Goal: Task Accomplishment & Management: Use online tool/utility

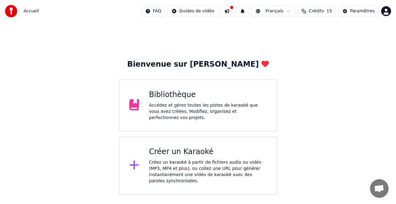
click at [205, 166] on div "Créez un karaoké à partir de fichiers audio ou vidéo (MP3, MP4 et plus), ou col…" at bounding box center [208, 171] width 118 height 25
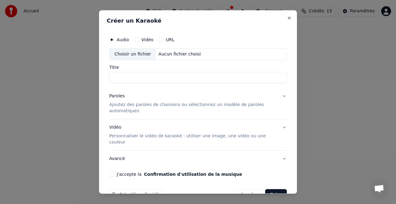
click at [138, 51] on div "Choisir un fichier" at bounding box center [132, 54] width 46 height 11
click at [148, 41] on label "Vidéo" at bounding box center [147, 39] width 12 height 4
click at [139, 41] on button "Vidéo" at bounding box center [136, 39] width 5 height 5
click at [137, 79] on input "Titre" at bounding box center [198, 77] width 178 height 11
type input "********"
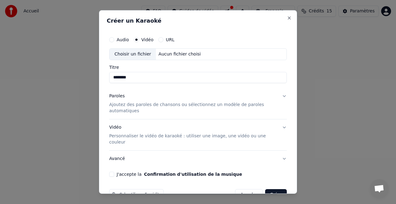
click at [140, 53] on div "Choisir un fichier" at bounding box center [132, 54] width 46 height 11
click at [140, 138] on p "Personnaliser le vidéo de karaoké : utiliser une image, une vidéo ou une couleur" at bounding box center [193, 139] width 168 height 12
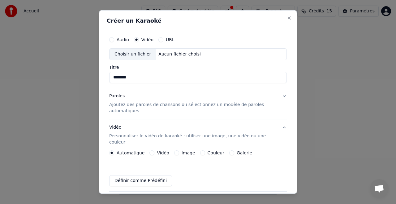
click at [157, 150] on label "Vidéo" at bounding box center [163, 152] width 12 height 4
click at [154, 150] on button "Vidéo" at bounding box center [151, 152] width 5 height 5
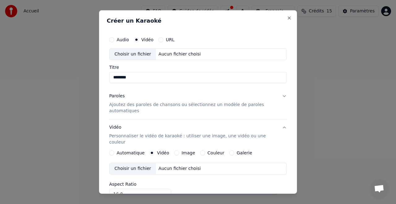
click at [139, 163] on div "Choisir un fichier" at bounding box center [132, 168] width 46 height 11
click at [161, 41] on button "URL" at bounding box center [160, 39] width 5 height 5
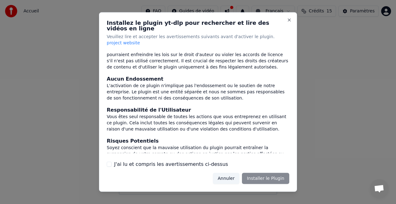
scroll to position [72, 0]
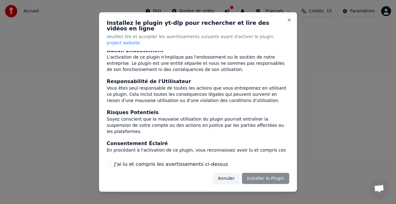
click at [262, 172] on div "Annuler Installer le Plugin" at bounding box center [251, 177] width 76 height 11
click at [109, 161] on button "J'ai lu et compris les avertissements ci-dessus" at bounding box center [109, 163] width 5 height 5
click at [257, 172] on button "Installer le Plugin" at bounding box center [265, 177] width 47 height 11
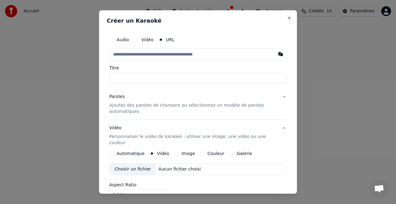
click at [123, 56] on input "text" at bounding box center [198, 54] width 178 height 12
drag, startPoint x: 134, startPoint y: 54, endPoint x: 127, endPoint y: 108, distance: 54.0
click at [127, 108] on div "Audio Vidéo URL Titre Paroles Ajoutez des paroles de chansons ou sélectionnez u…" at bounding box center [198, 144] width 182 height 226
type input "**********"
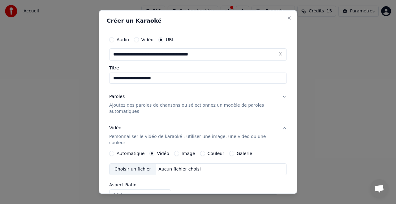
type input "**********"
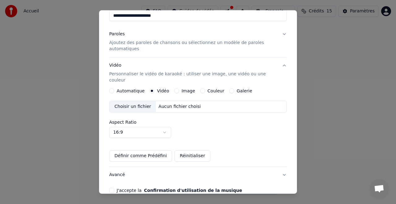
scroll to position [88, 0]
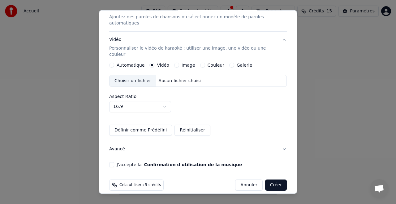
click at [275, 179] on button "Créer" at bounding box center [276, 184] width 22 height 11
type input "**********"
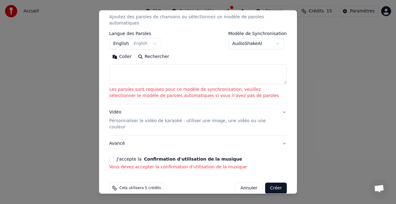
click at [113, 156] on button "J'accepte la Confirmation d'utilisation de la musique" at bounding box center [111, 158] width 5 height 5
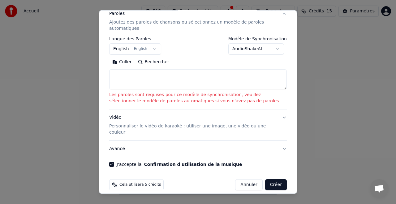
click at [144, 46] on button "English English" at bounding box center [135, 48] width 52 height 11
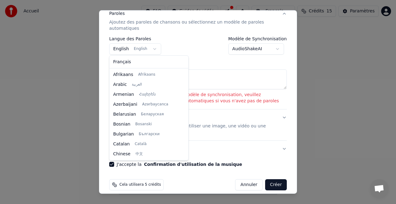
scroll to position [49, 0]
select select "**"
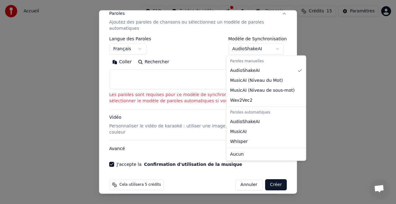
click at [268, 48] on body "**********" at bounding box center [198, 97] width 396 height 194
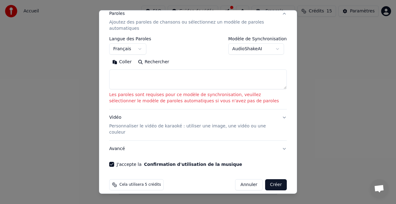
click at [312, 150] on div at bounding box center [198, 102] width 396 height 204
click at [229, 93] on p "Les paroles sont requises pour ce modèle de synchronisation, veuillez sélection…" at bounding box center [198, 98] width 178 height 12
click at [154, 59] on button "Rechercher" at bounding box center [153, 62] width 37 height 10
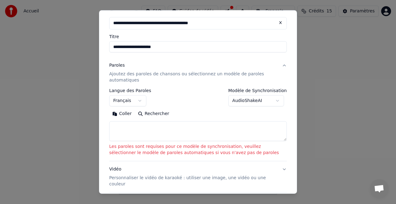
scroll to position [28, 0]
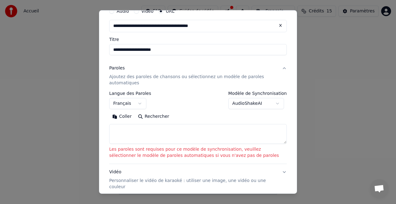
click at [275, 103] on body "**********" at bounding box center [198, 97] width 396 height 194
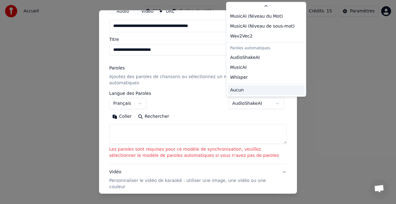
scroll to position [18, 0]
select select "****"
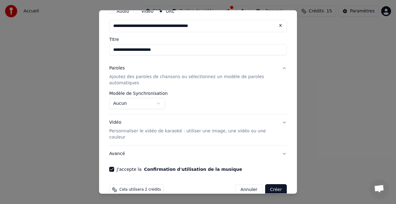
click at [263, 89] on button "Paroles Ajoutez des paroles de chansons ou sélectionnez un modèle de paroles au…" at bounding box center [198, 75] width 178 height 31
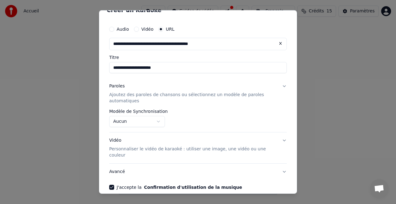
click at [263, 89] on div "Paroles Ajoutez des paroles de chansons ou sélectionnez un modèle de paroles au…" at bounding box center [193, 93] width 168 height 21
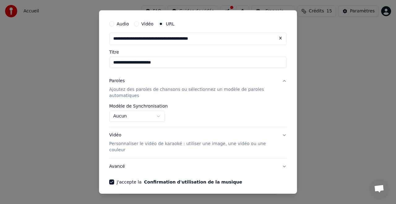
click at [126, 95] on p "Ajoutez des paroles de chansons ou sélectionnez un modèle de paroles automatiqu…" at bounding box center [193, 92] width 168 height 12
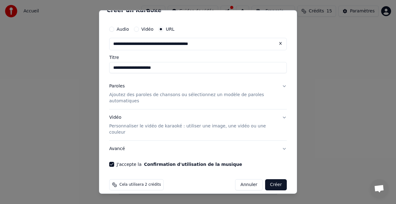
click at [273, 179] on button "Créer" at bounding box center [276, 184] width 22 height 11
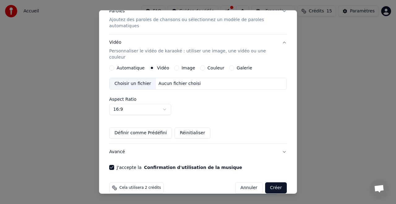
scroll to position [88, 0]
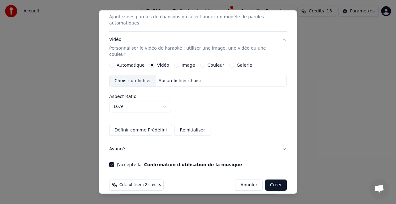
click at [268, 179] on button "Créer" at bounding box center [276, 184] width 22 height 11
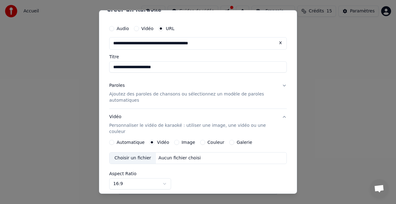
scroll to position [11, 0]
click at [111, 140] on button "Automatique" at bounding box center [111, 142] width 5 height 5
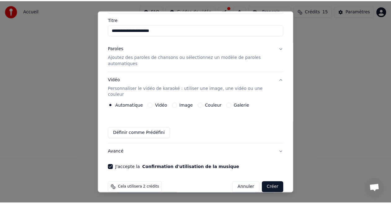
scroll to position [51, 0]
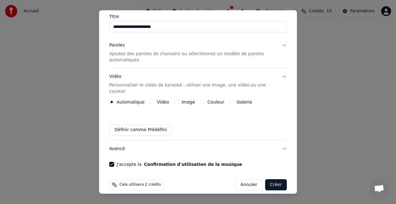
click at [271, 179] on button "Créer" at bounding box center [276, 184] width 22 height 11
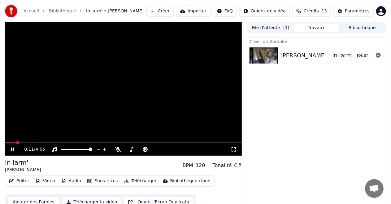
click at [363, 57] on button "Jouer" at bounding box center [362, 55] width 22 height 11
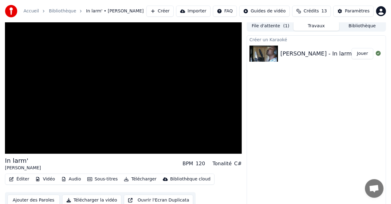
scroll to position [6, 0]
